Goal: Information Seeking & Learning: Learn about a topic

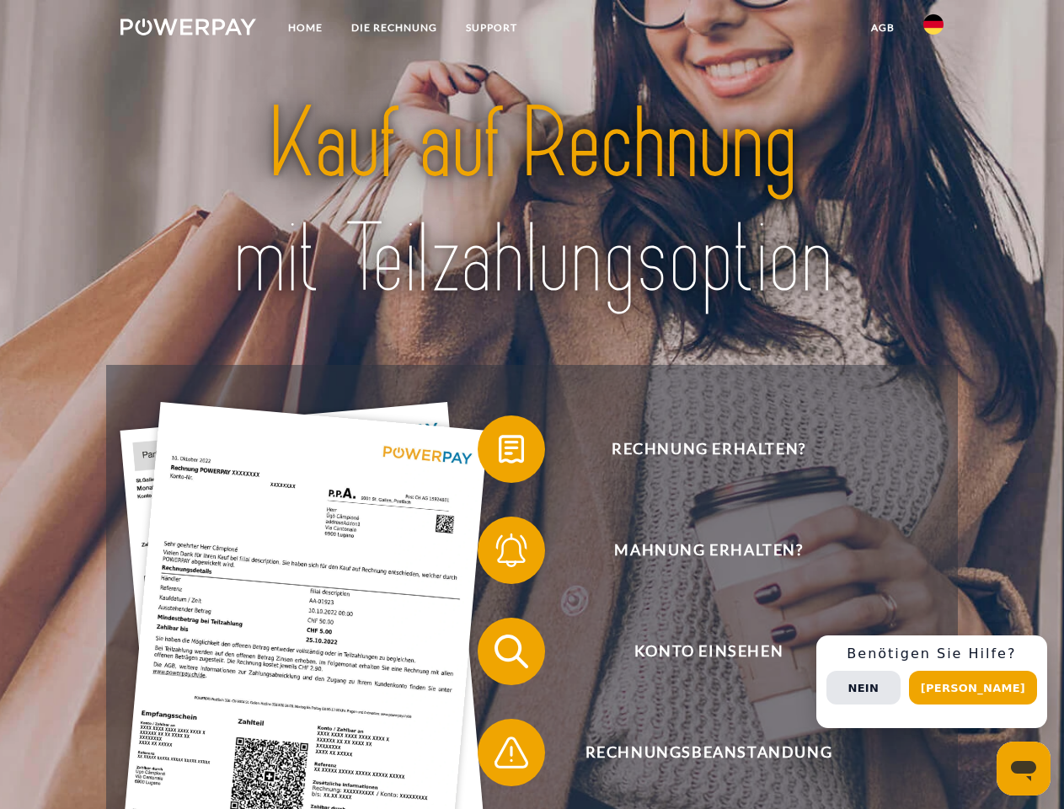
click at [188, 29] on img at bounding box center [189, 27] width 136 height 17
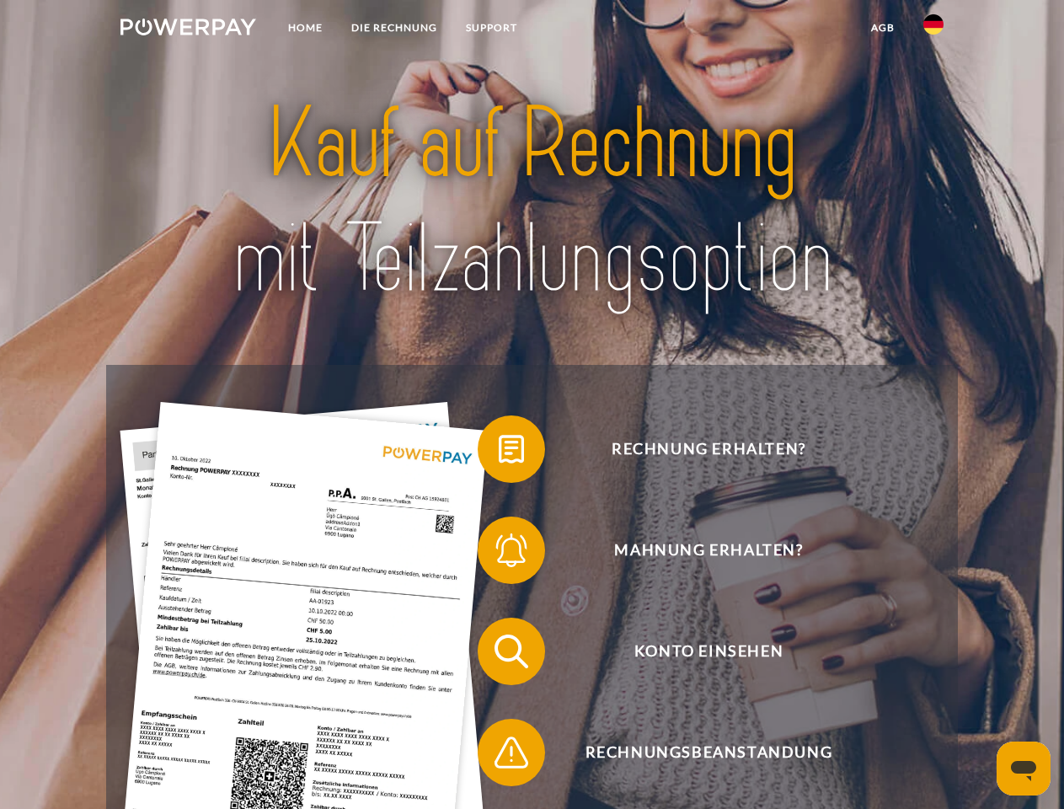
click at [934, 29] on img at bounding box center [934, 24] width 20 height 20
click at [882, 28] on link "agb" at bounding box center [883, 28] width 52 height 30
click at [499, 453] on span at bounding box center [486, 449] width 84 height 84
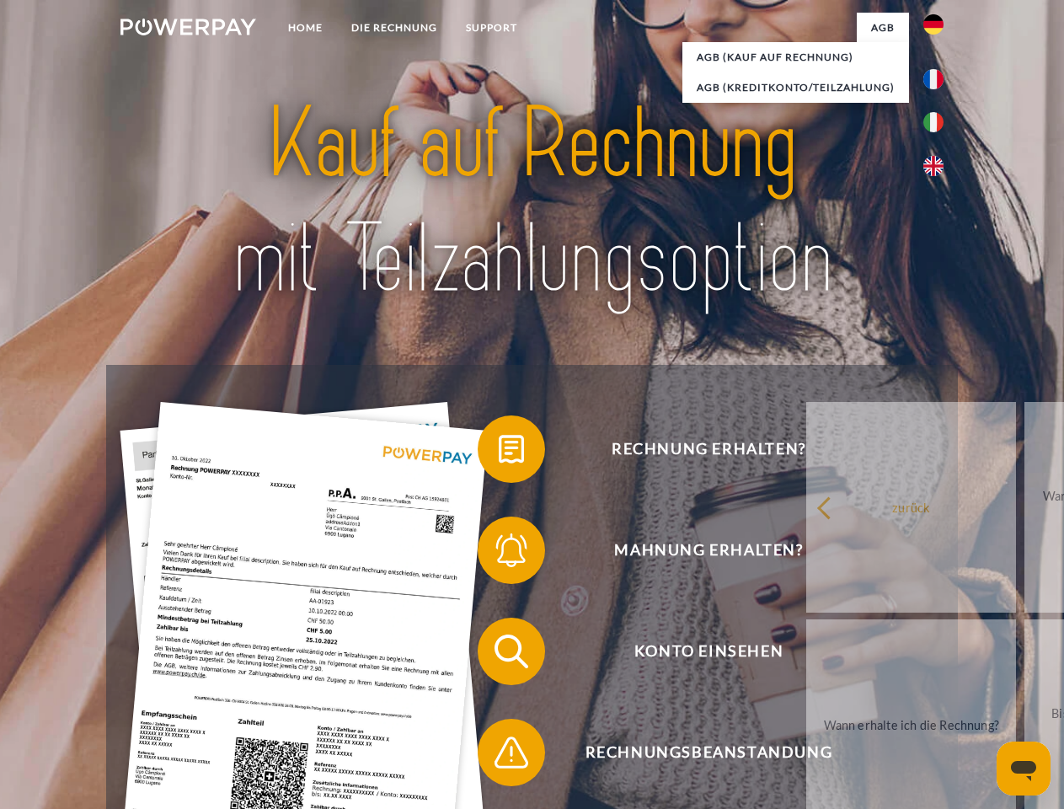
click at [499, 554] on span at bounding box center [486, 550] width 84 height 84
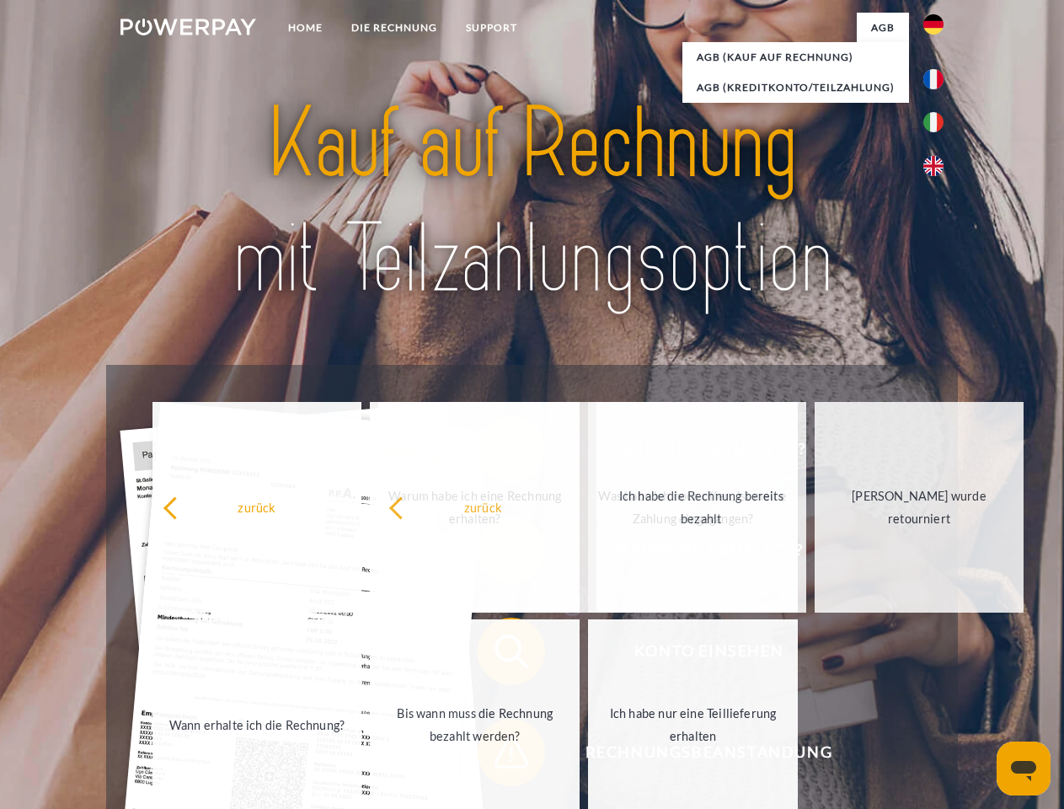
click at [499, 756] on span at bounding box center [486, 752] width 84 height 84
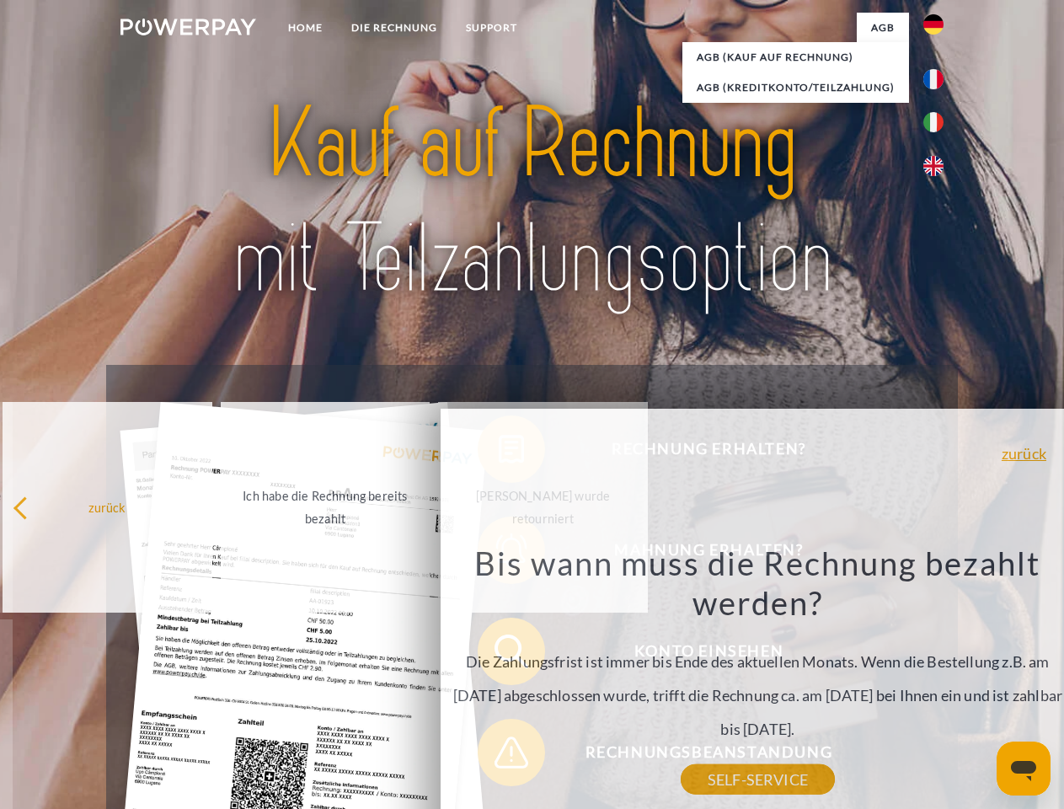
click at [938, 682] on div "Rechnung erhalten? Mahnung erhalten? Konto einsehen" at bounding box center [531, 702] width 851 height 674
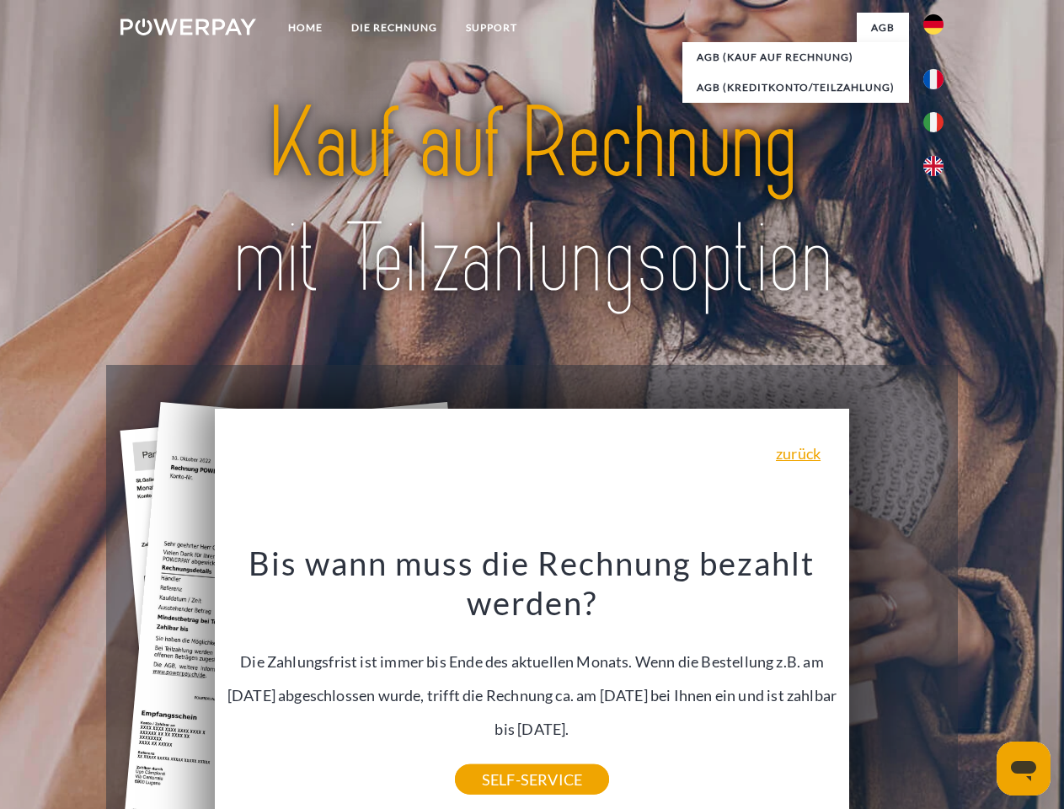
click at [897, 685] on span "Konto einsehen" at bounding box center [708, 651] width 413 height 67
click at [979, 688] on header "Home DIE RECHNUNG SUPPORT" at bounding box center [532, 582] width 1064 height 1164
